Goal: Transaction & Acquisition: Purchase product/service

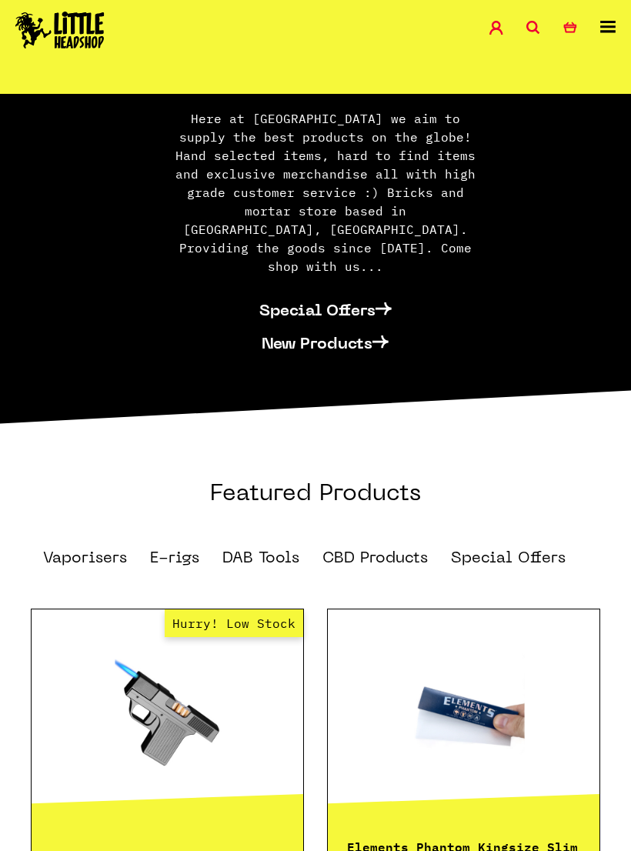
scroll to position [814, 0]
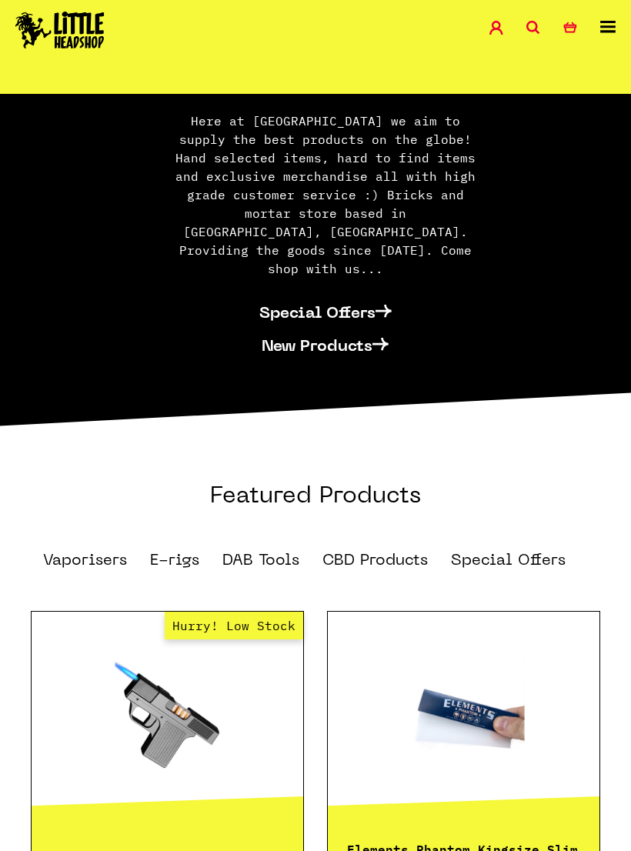
click at [397, 553] on link "CBD Products" at bounding box center [374, 560] width 105 height 15
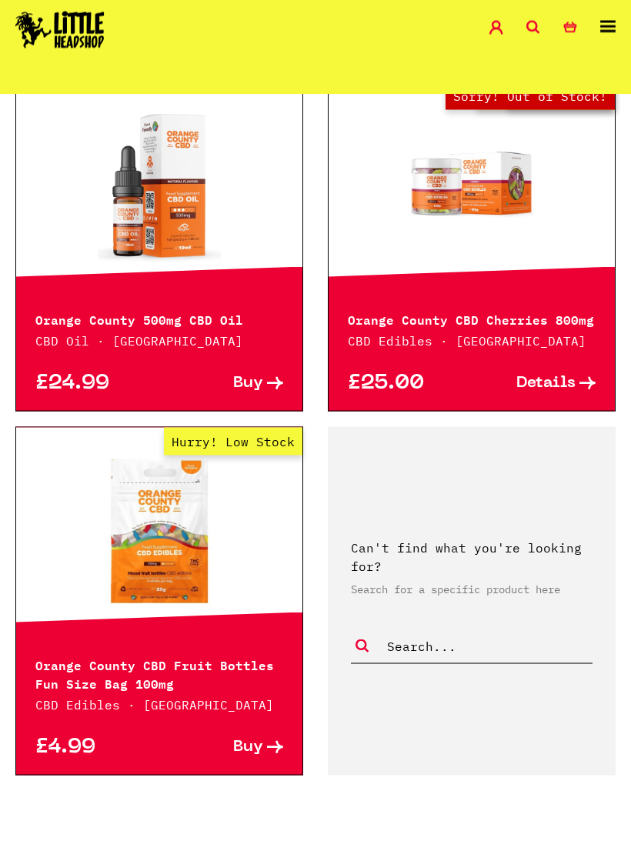
scroll to position [3800, 0]
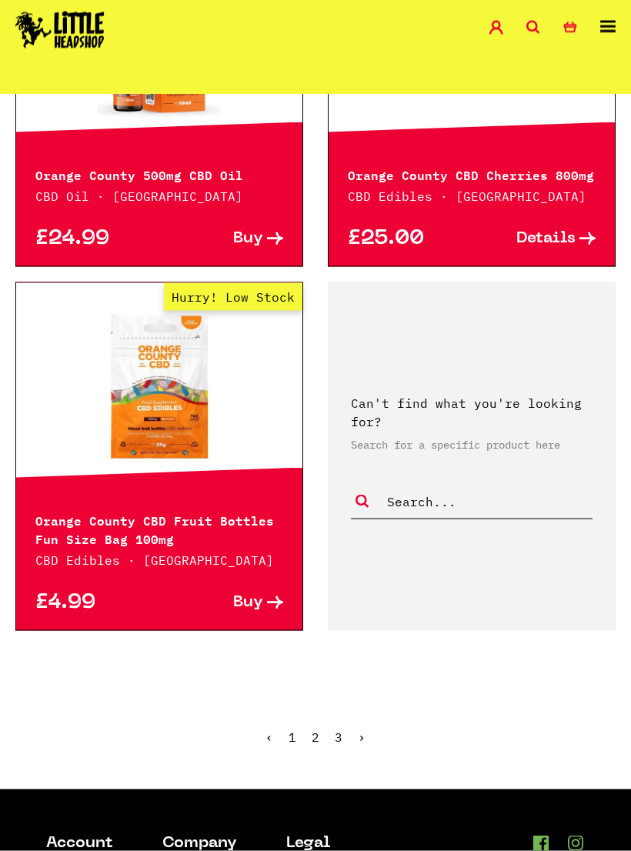
click at [322, 731] on ul "‹ 1 2 3 ›" at bounding box center [315, 748] width 631 height 66
click at [327, 733] on ul "‹ 1 2 3 ›" at bounding box center [315, 748] width 631 height 66
click at [317, 739] on link "2" at bounding box center [316, 736] width 8 height 15
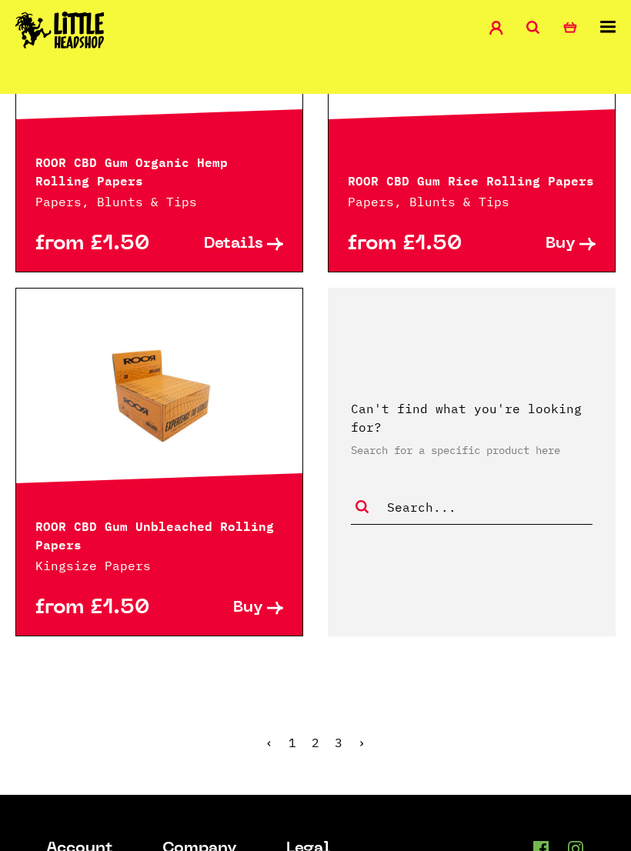
scroll to position [3861, 0]
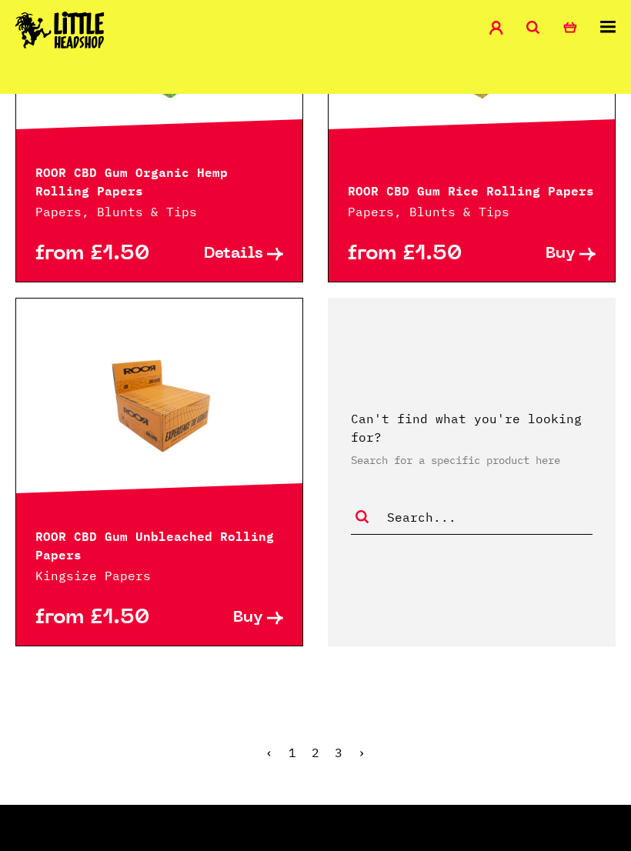
click at [473, 515] on input "text" at bounding box center [488, 517] width 207 height 20
type input "Edibles"
